Goal: Transaction & Acquisition: Subscribe to service/newsletter

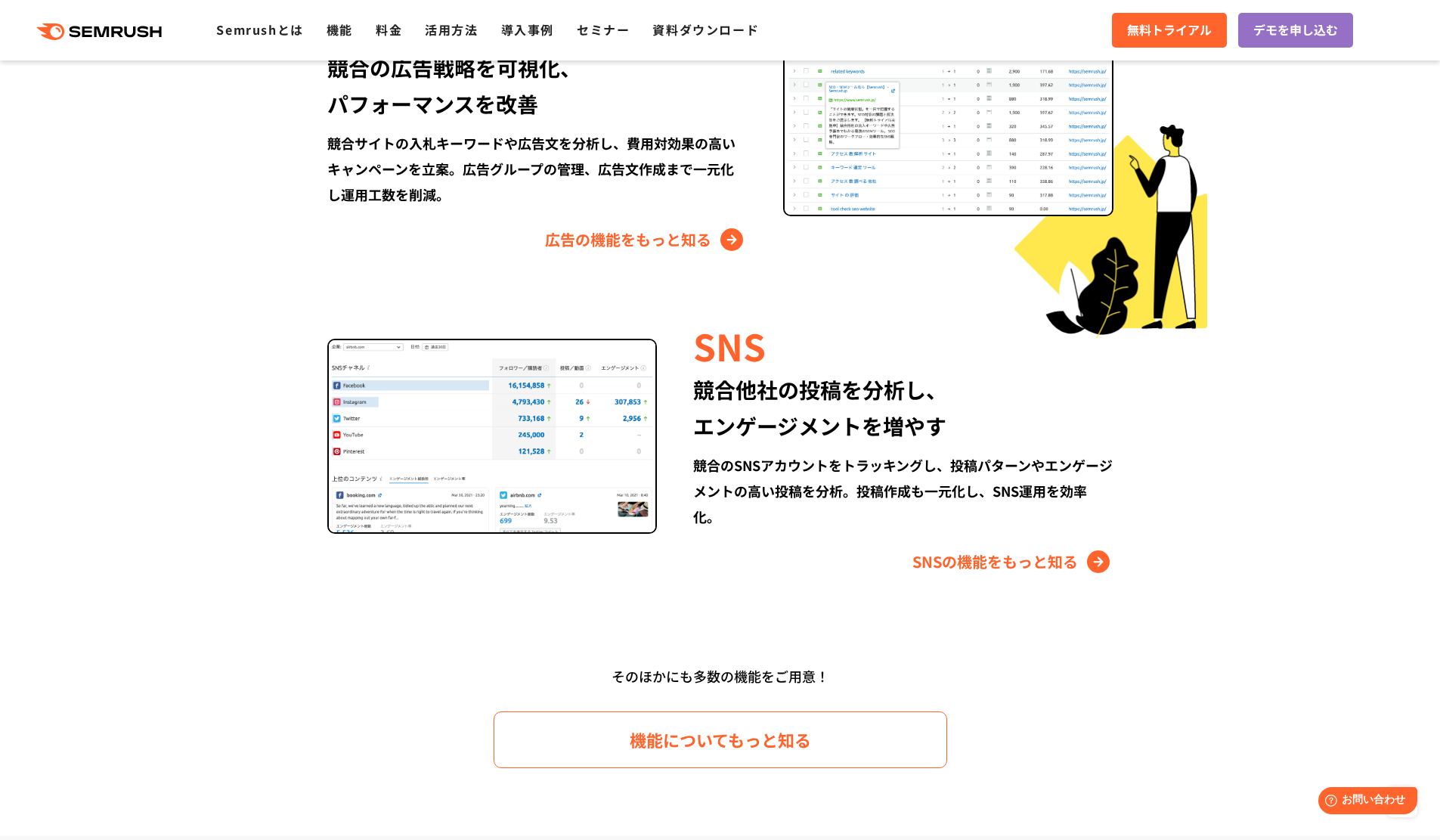
scroll to position [1814, 0]
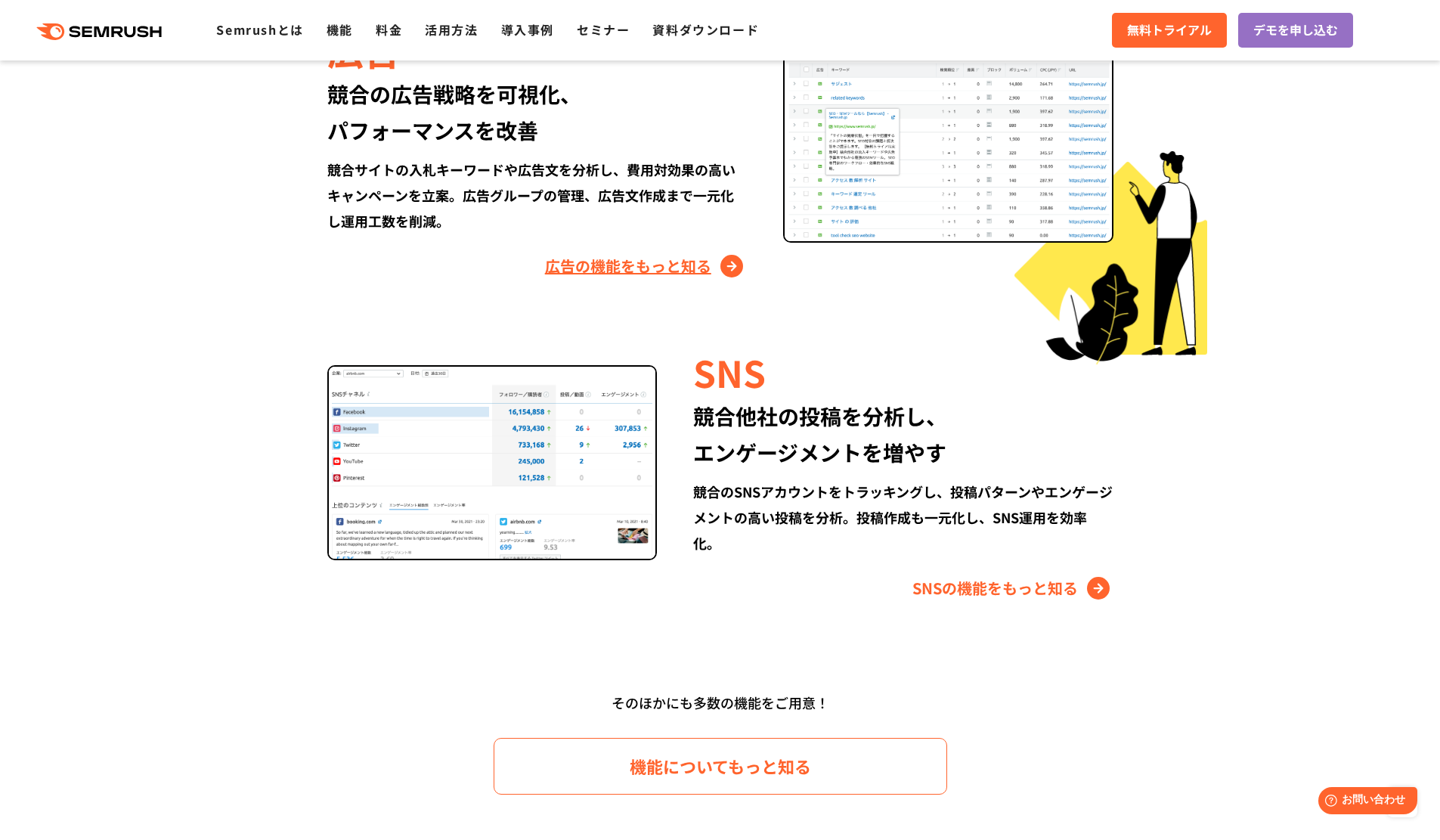
click at [617, 270] on link "広告の機能をもっと知る" at bounding box center [647, 266] width 202 height 24
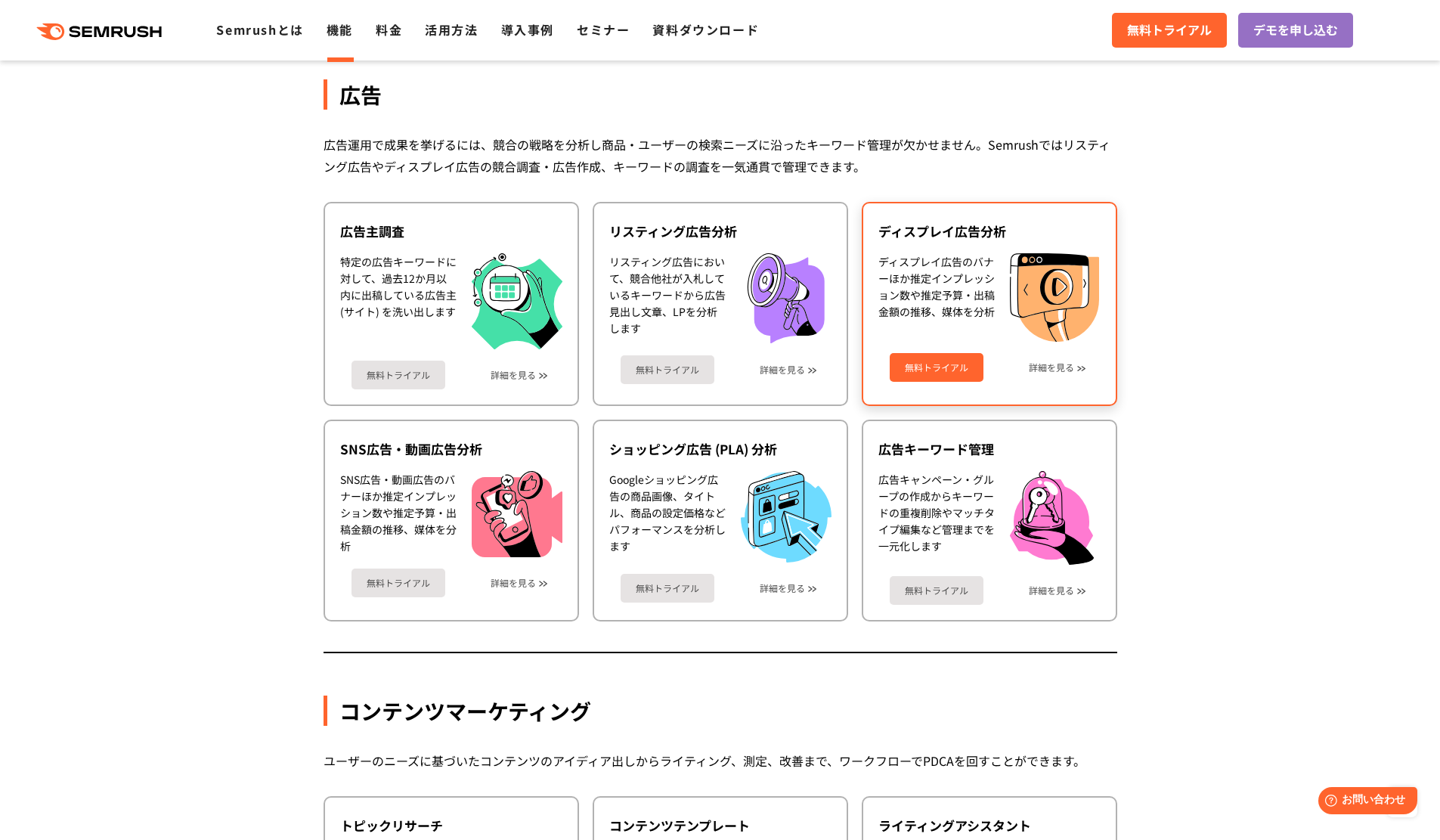
click at [1040, 378] on div "無料トライアル 詳細を見る" at bounding box center [990, 361] width 223 height 40
click at [1041, 370] on link "詳細を見る" at bounding box center [1051, 367] width 45 height 10
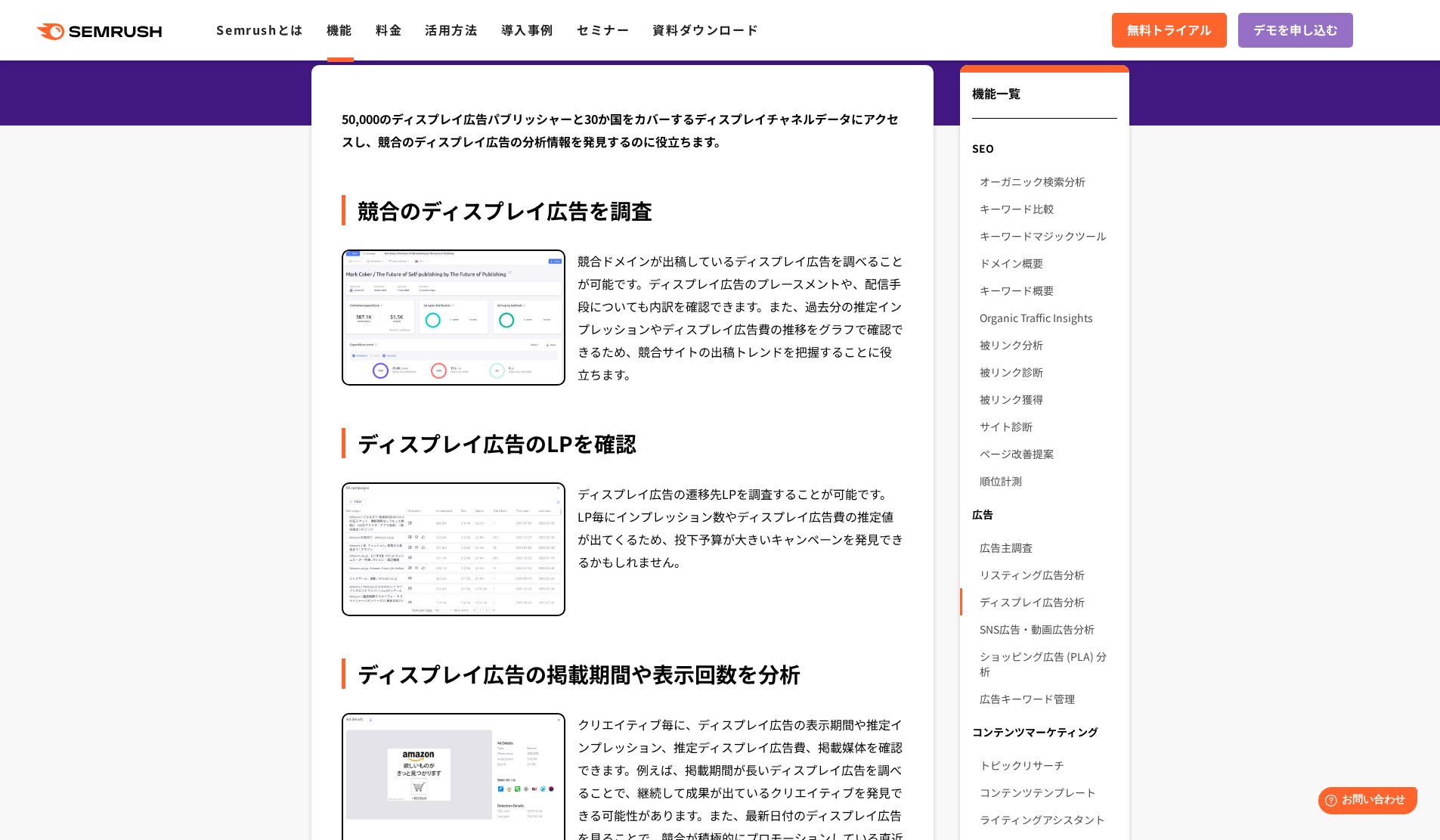
scroll to position [76, 0]
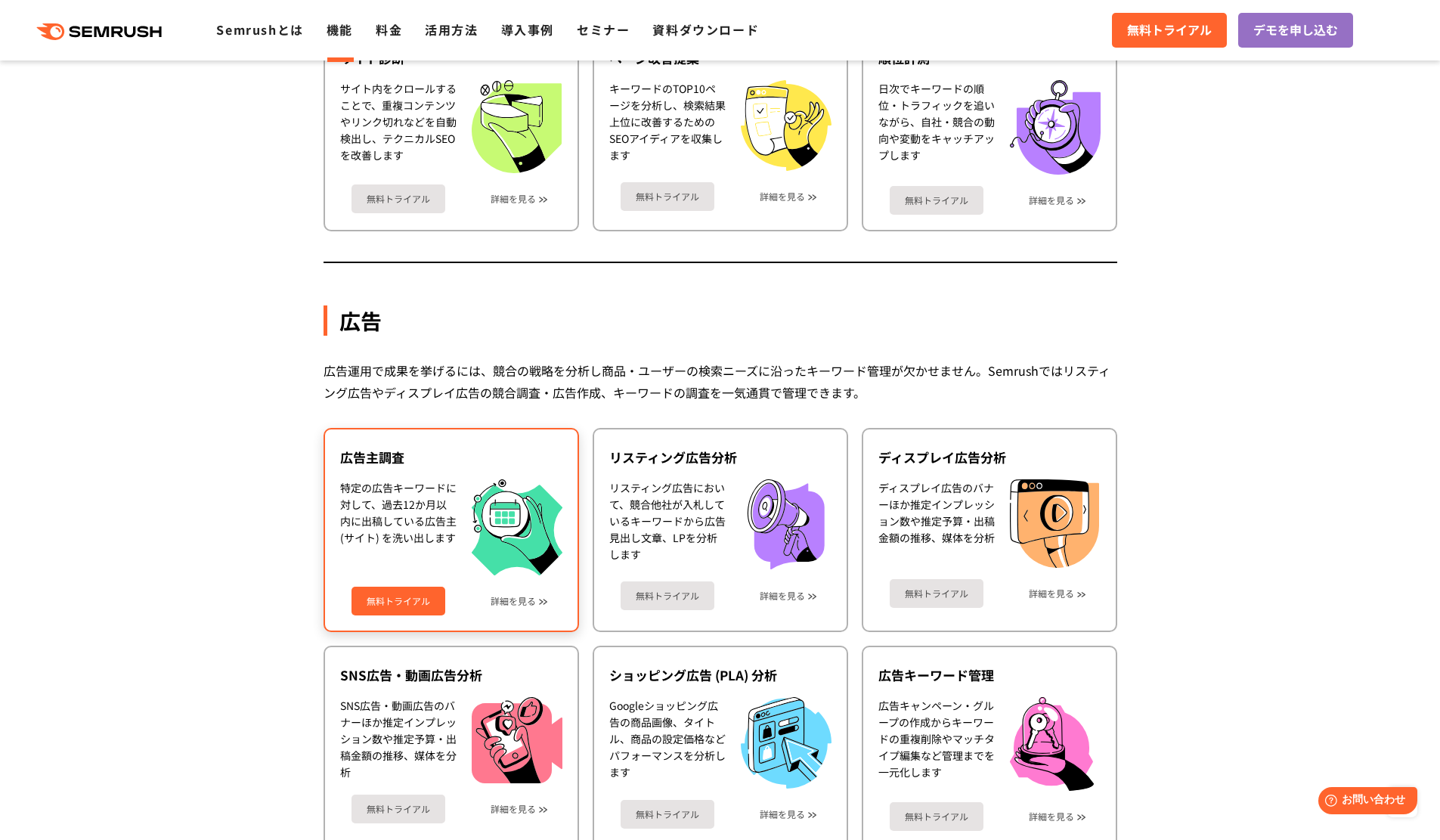
scroll to position [1086, 0]
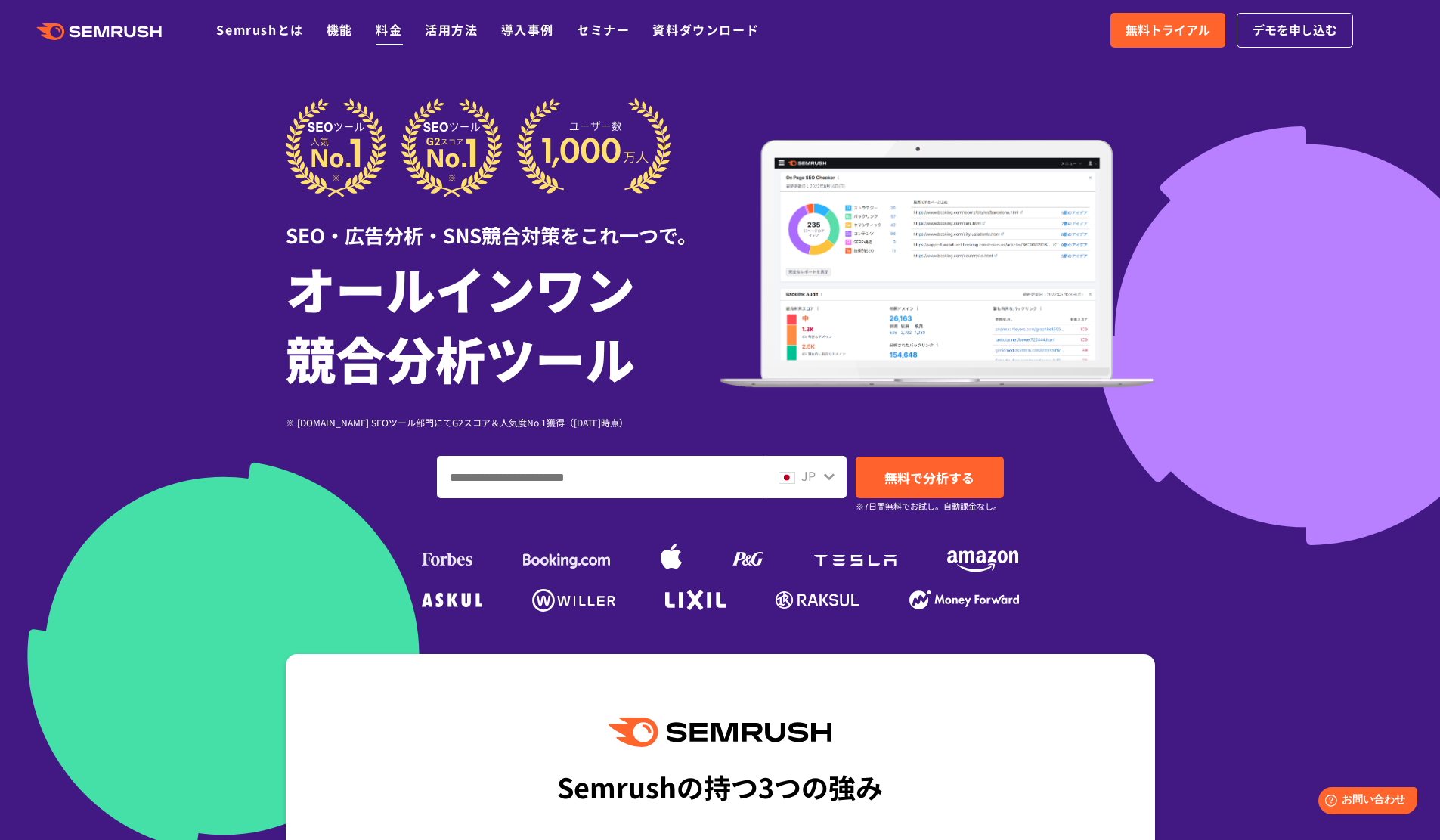
click at [391, 36] on link "料金" at bounding box center [388, 29] width 26 height 18
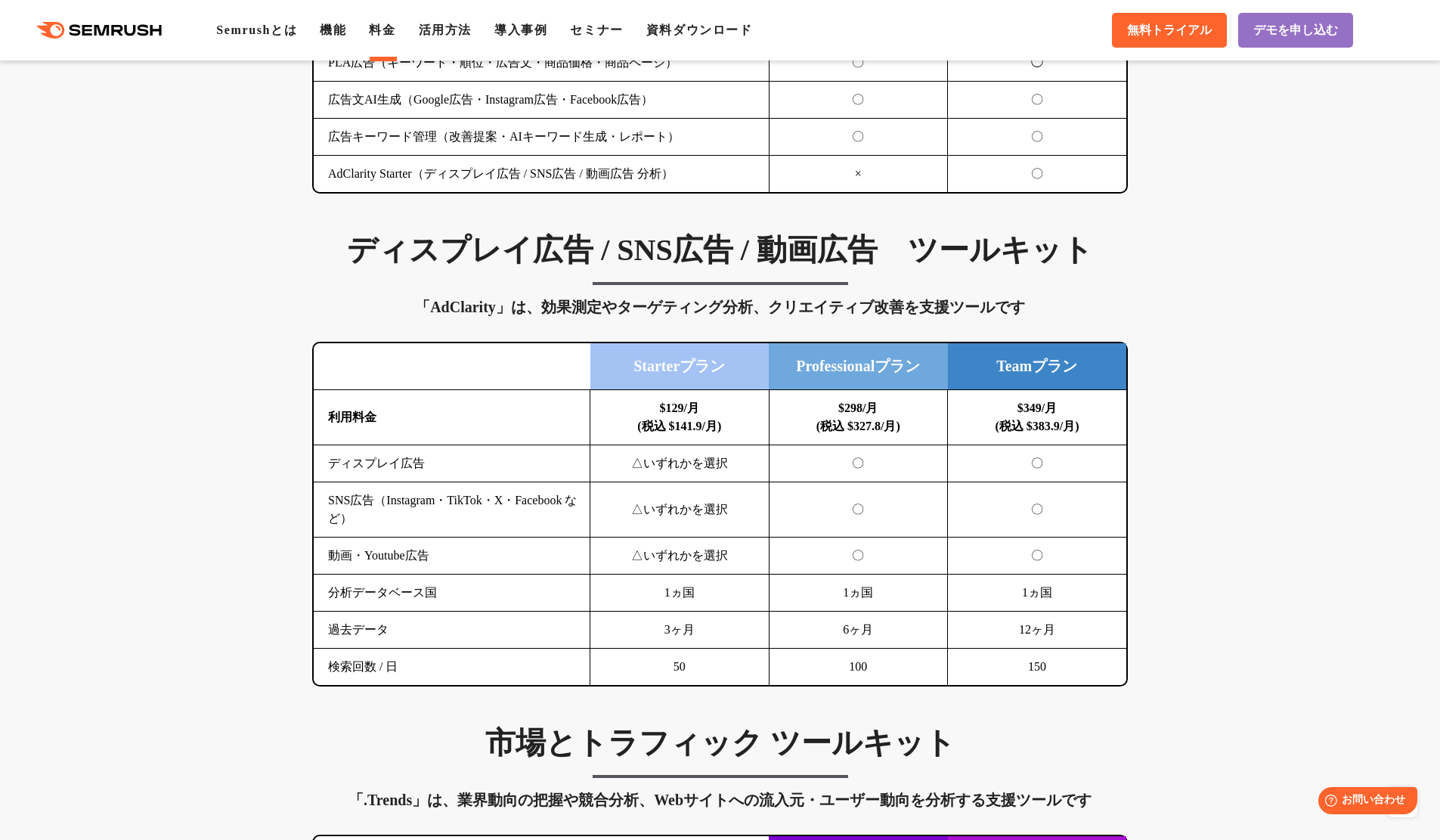
scroll to position [1890, 0]
